Goal: Task Accomplishment & Management: Use online tool/utility

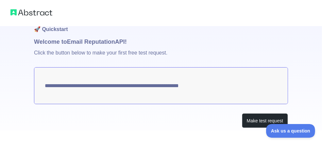
scroll to position [27, 0]
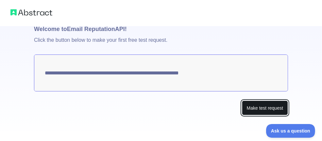
click at [262, 110] on button "Make test request" at bounding box center [265, 108] width 46 height 15
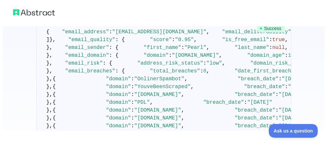
scroll to position [0, 0]
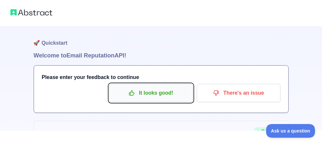
click at [142, 96] on p "It looks good!" at bounding box center [151, 93] width 74 height 11
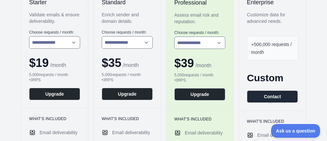
scroll to position [131, 0]
click at [71, 42] on select "**********" at bounding box center [54, 42] width 51 height 12
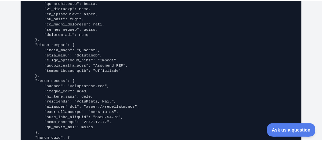
scroll to position [1113, 0]
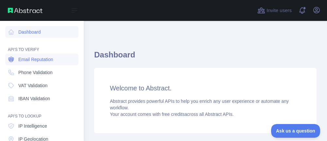
click at [43, 62] on span "Email Reputation" at bounding box center [35, 59] width 35 height 7
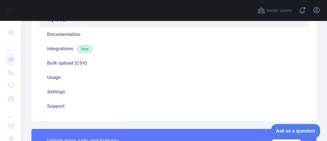
scroll to position [65, 0]
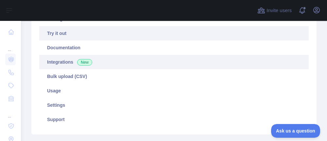
click at [62, 63] on link "Integrations New" at bounding box center [174, 62] width 270 height 14
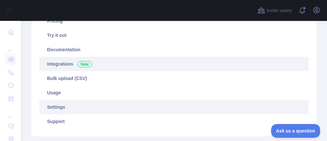
click at [57, 108] on link "Settings" at bounding box center [174, 107] width 270 height 14
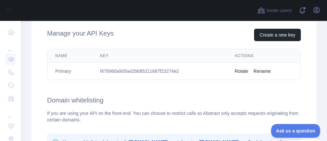
scroll to position [229, 0]
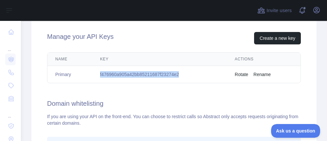
drag, startPoint x: 180, startPoint y: 74, endPoint x: 99, endPoint y: 78, distance: 80.9
click at [99, 78] on td "f476960a905a42bb85211687f23274e2" at bounding box center [159, 74] width 135 height 17
copy td "f476960a905a42bb85211687f23274e2"
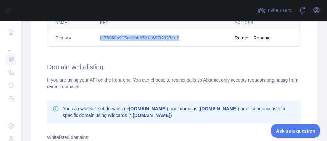
scroll to position [262, 0]
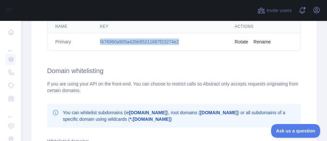
copy td "f476960a905a42bb85211687f23274e2"
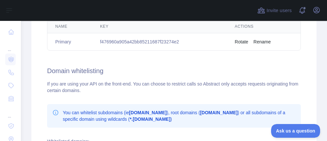
click at [206, 63] on div "Manage your API Keys Create a new key Name Key Actions Primary f476960a905a42bb…" at bounding box center [173, 101] width 285 height 234
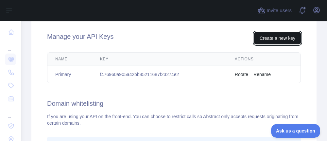
click at [267, 37] on button "Create a new key" at bounding box center [277, 38] width 47 height 12
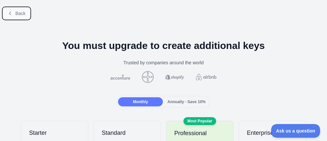
click at [20, 14] on span "Back" at bounding box center [20, 13] width 10 height 5
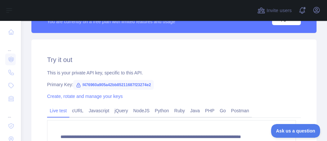
scroll to position [216, 0]
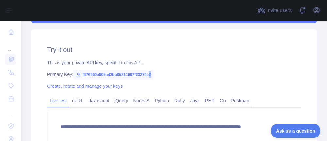
click at [150, 73] on span "f476960a905a42bb85211687f23274e2" at bounding box center [113, 75] width 81 height 10
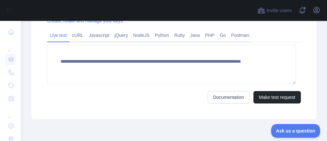
scroll to position [249, 0]
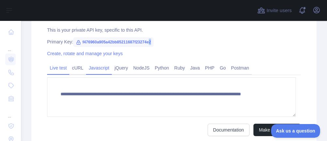
click at [97, 69] on link "Javascript" at bounding box center [99, 68] width 26 height 10
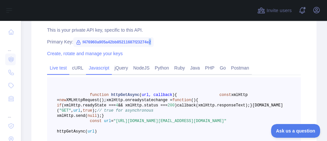
click at [62, 69] on link "Live test" at bounding box center [58, 68] width 22 height 10
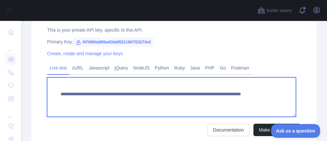
drag, startPoint x: 79, startPoint y: 100, endPoint x: 155, endPoint y: 98, distance: 76.6
click at [155, 98] on textarea "**********" at bounding box center [171, 98] width 249 height 40
drag, startPoint x: 228, startPoint y: 103, endPoint x: 58, endPoint y: 94, distance: 170.1
click at [46, 93] on div "**********" at bounding box center [173, 74] width 285 height 155
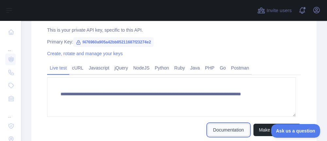
click at [215, 131] on link "Documentation" at bounding box center [229, 130] width 42 height 12
